Goal: Navigation & Orientation: Find specific page/section

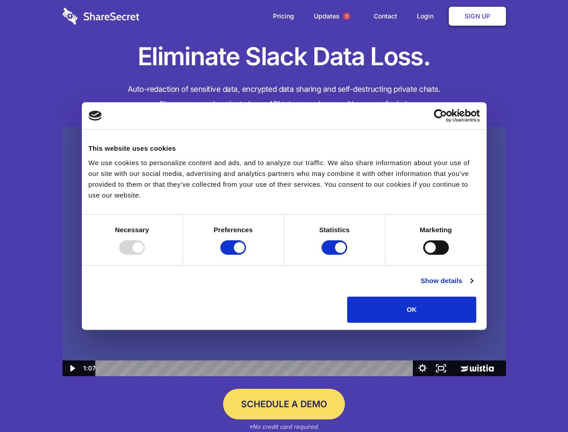
click at [284, 216] on img at bounding box center [283, 252] width 443 height 250
click at [145, 254] on div at bounding box center [132, 247] width 26 height 14
click at [246, 254] on input "Preferences" at bounding box center [233, 247] width 26 height 14
checkbox input "false"
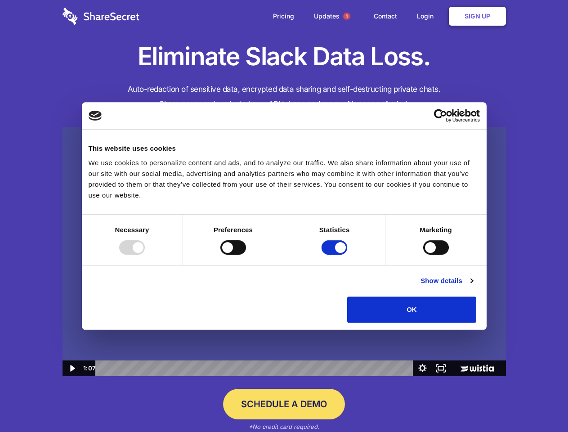
click at [335, 254] on input "Statistics" at bounding box center [334, 247] width 26 height 14
checkbox input "false"
click at [423, 254] on input "Marketing" at bounding box center [436, 247] width 26 height 14
checkbox input "true"
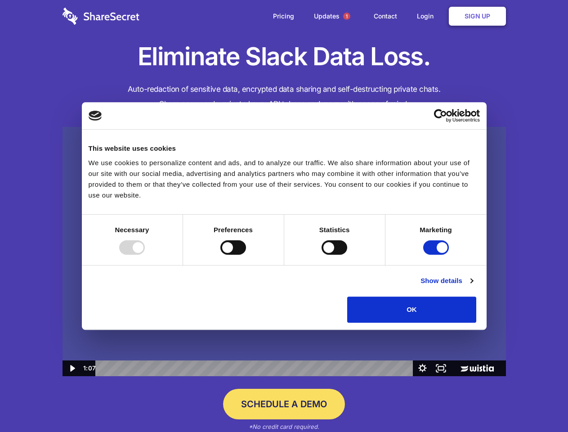
click at [473, 286] on link "Show details" at bounding box center [446, 280] width 52 height 11
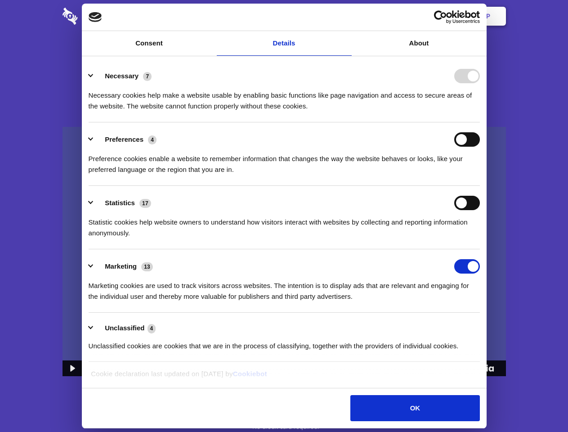
click at [480, 112] on div "Necessary cookies help make a website usable by enabling basic functions like p…" at bounding box center [284, 97] width 391 height 28
click at [346, 16] on span "1" at bounding box center [346, 16] width 7 height 7
